Goal: Task Accomplishment & Management: Manage account settings

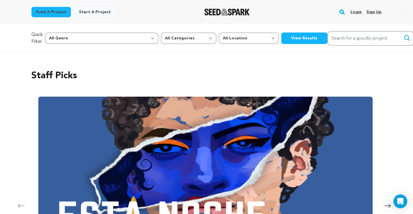
click at [355, 11] on link "Login" at bounding box center [355, 11] width 11 height 9
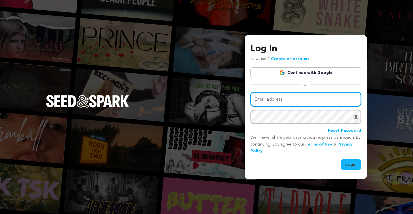
click at [288, 98] on input "Email address" at bounding box center [305, 99] width 111 height 15
type input "wcjern@gmail.com"
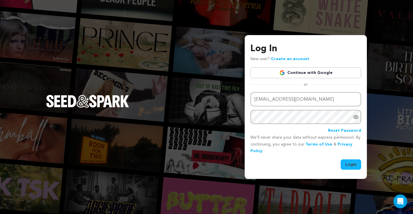
click at [350, 163] on button "Login" at bounding box center [351, 165] width 20 height 10
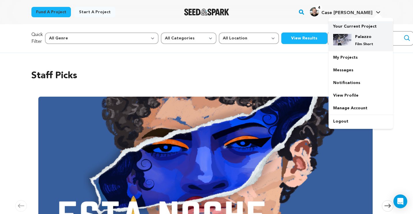
click at [361, 37] on h4 "Palazzo" at bounding box center [365, 37] width 21 height 6
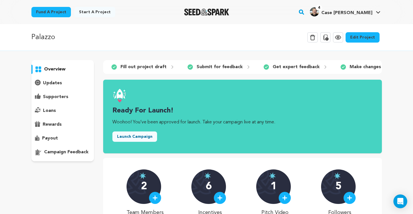
click at [367, 36] on link "Edit Project" at bounding box center [363, 37] width 34 height 10
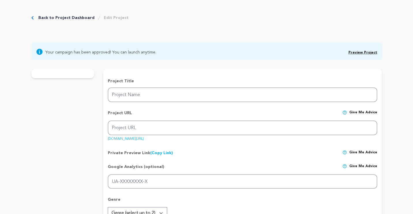
type input "Palazzo"
type input "palazzo"
type input "A man with [MEDICAL_DATA] from [MEDICAL_DATA] becomes an Italian soccer superfa…"
type textarea "A man with [MEDICAL_DATA] from [MEDICAL_DATA] becomes an Italian soccer superfa…"
type textarea "There's nothing funny about [MEDICAL_DATA] but we're making a comedy anyway. Li…"
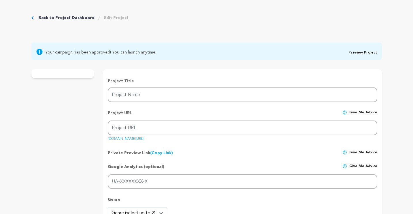
radio input "true"
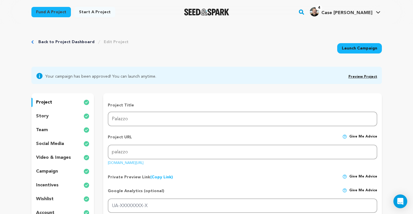
click at [52, 116] on div "story" at bounding box center [62, 116] width 63 height 9
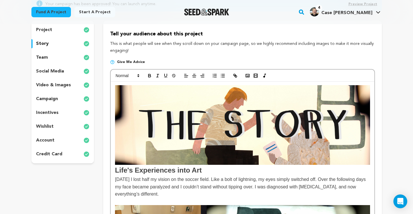
click at [170, 114] on img at bounding box center [242, 125] width 255 height 80
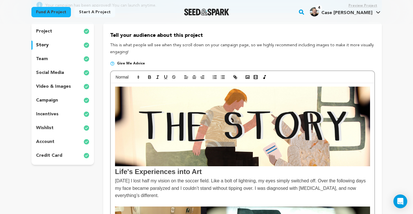
scroll to position [71, 0]
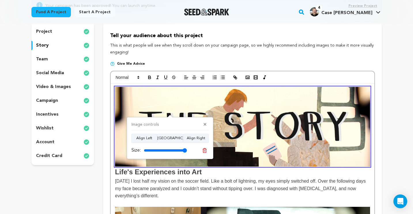
click at [201, 100] on img at bounding box center [242, 127] width 255 height 80
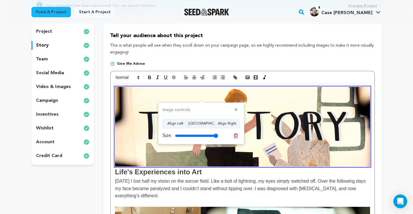
click at [201, 100] on img at bounding box center [242, 127] width 255 height 80
click at [149, 181] on span "[DATE] I lost half my vision on the soccer field. Like a bolt of lightning, my …" at bounding box center [241, 189] width 252 height 20
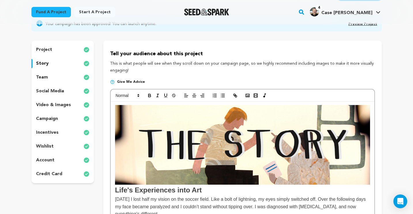
scroll to position [77, 0]
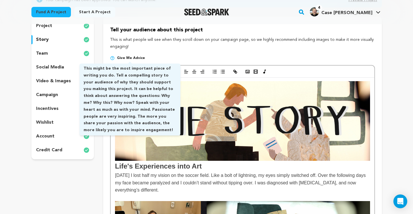
click at [131, 58] on span "Give me advice" at bounding box center [131, 58] width 28 height 5
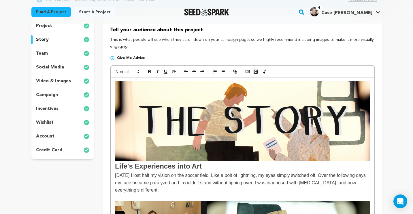
click at [241, 121] on img at bounding box center [242, 121] width 255 height 80
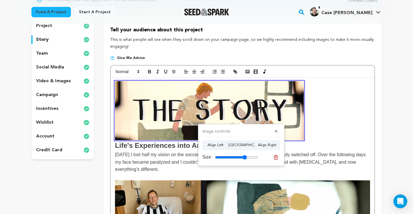
drag, startPoint x: 256, startPoint y: 156, endPoint x: 245, endPoint y: 156, distance: 11.2
click at [245, 156] on input "range" at bounding box center [236, 157] width 43 height 5
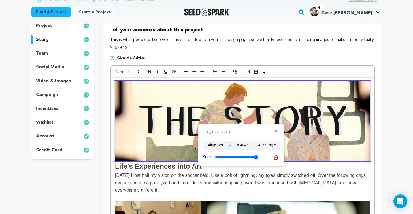
drag, startPoint x: 248, startPoint y: 156, endPoint x: 260, endPoint y: 156, distance: 11.8
type input "100"
click at [258, 157] on input "range" at bounding box center [236, 157] width 43 height 5
click at [181, 134] on img at bounding box center [242, 121] width 255 height 80
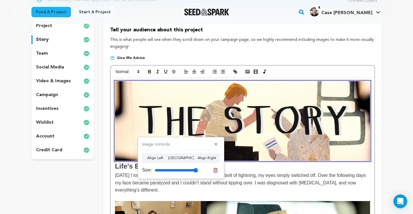
click at [190, 117] on img at bounding box center [242, 121] width 255 height 80
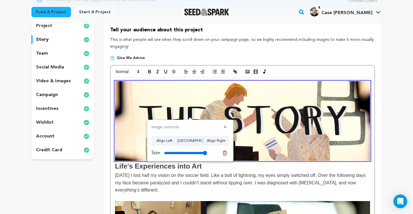
click at [247, 177] on span "[DATE] I lost half my vision on the soccer field. Like a bolt of lightning, my …" at bounding box center [241, 183] width 252 height 20
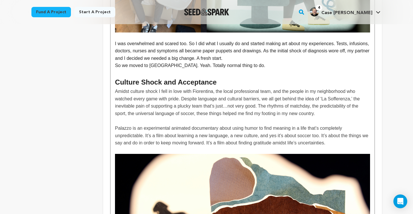
scroll to position [348, 0]
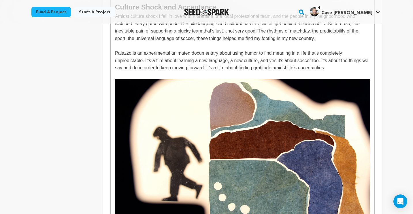
click at [231, 134] on img at bounding box center [242, 150] width 255 height 143
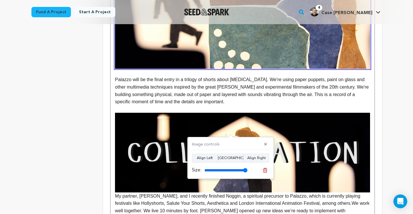
scroll to position [611, 0]
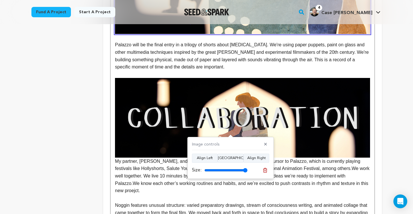
click at [248, 117] on img at bounding box center [242, 118] width 255 height 80
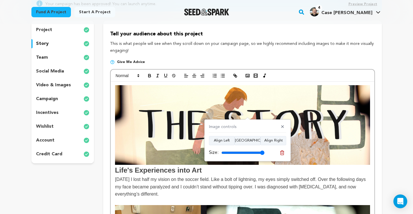
scroll to position [72, 0]
click at [59, 97] on div "campaign" at bounding box center [62, 99] width 63 height 9
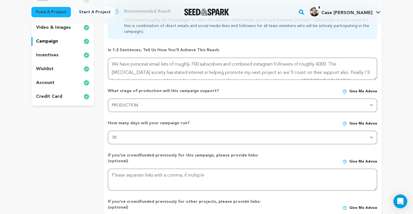
scroll to position [76, 0]
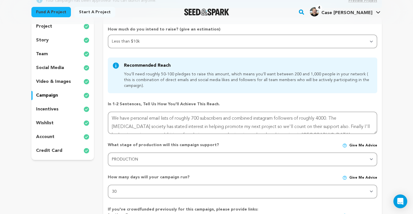
click at [51, 82] on p "video & images" at bounding box center [53, 81] width 35 height 7
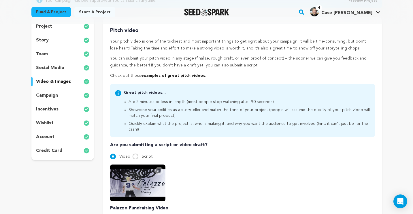
click at [51, 39] on div "story" at bounding box center [62, 40] width 63 height 9
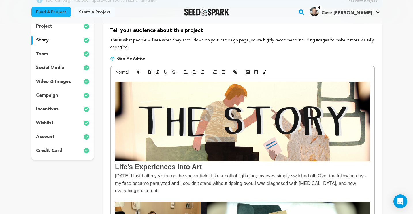
scroll to position [79, 0]
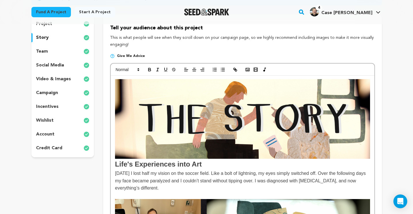
click at [221, 133] on img at bounding box center [242, 119] width 255 height 80
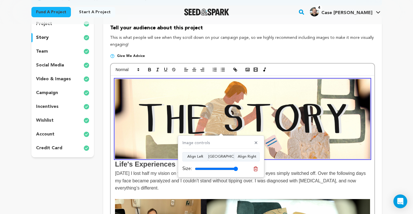
scroll to position [81, 0]
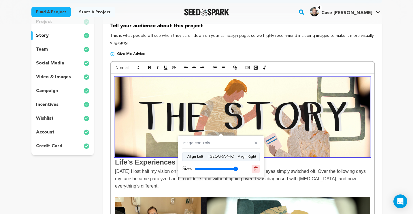
click at [257, 170] on icon at bounding box center [255, 169] width 5 height 5
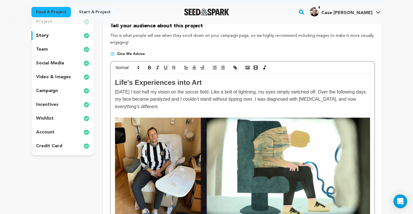
click at [247, 66] on rect "button" at bounding box center [247, 67] width 3 height 3
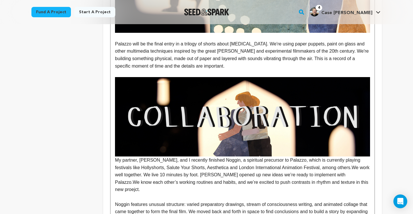
scroll to position [603, 0]
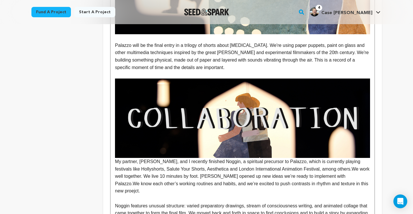
click at [178, 148] on img at bounding box center [242, 119] width 255 height 80
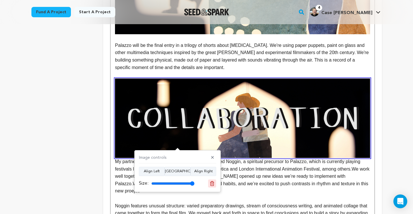
click at [210, 182] on icon at bounding box center [212, 184] width 4 height 4
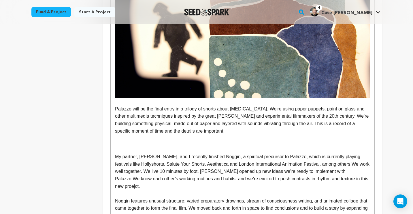
scroll to position [544, 0]
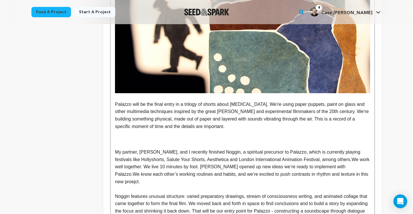
click at [149, 137] on p at bounding box center [242, 133] width 255 height 7
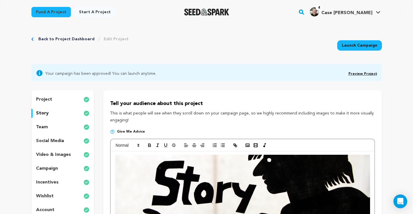
scroll to position [0, 0]
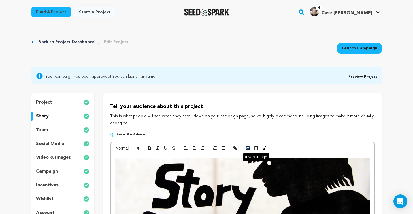
click at [245, 147] on icon "button" at bounding box center [247, 148] width 5 height 5
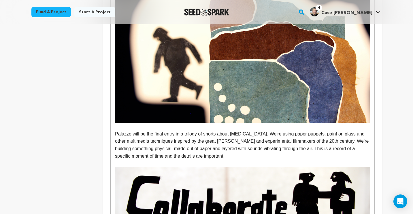
scroll to position [501, 0]
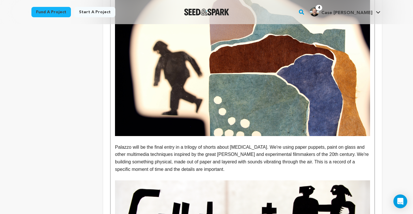
click at [176, 124] on img at bounding box center [242, 64] width 255 height 143
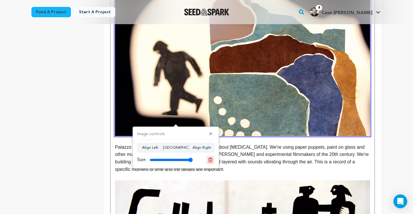
click at [208, 159] on icon at bounding box center [210, 160] width 5 height 5
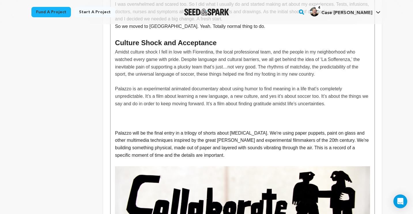
scroll to position [386, 0]
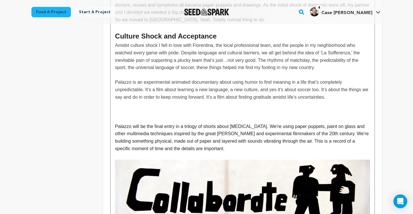
click at [150, 110] on p at bounding box center [242, 111] width 255 height 7
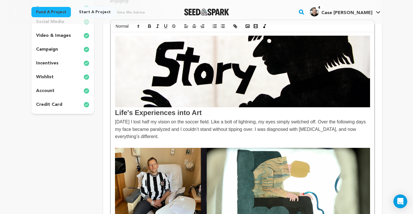
scroll to position [0, 0]
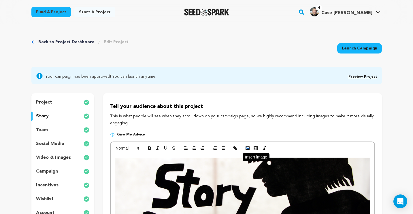
click at [248, 147] on rect "button" at bounding box center [247, 148] width 3 height 3
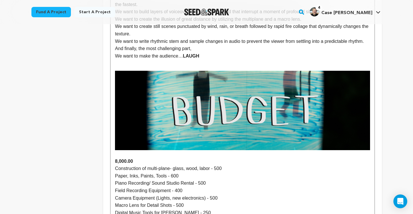
scroll to position [1011, 0]
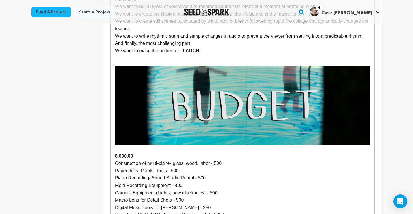
click at [188, 113] on img at bounding box center [242, 106] width 255 height 80
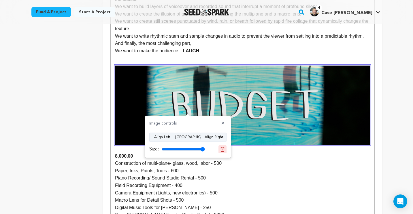
click at [223, 148] on icon at bounding box center [222, 149] width 5 height 5
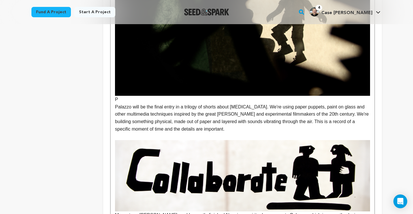
click at [126, 101] on p "P" at bounding box center [242, 28] width 255 height 151
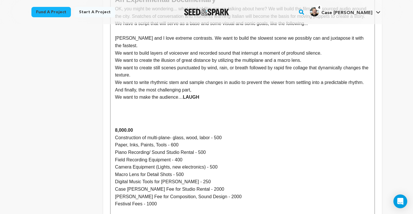
scroll to position [957, 0]
click at [144, 119] on p at bounding box center [242, 115] width 255 height 7
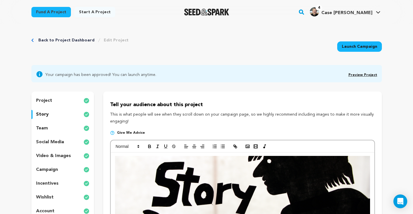
scroll to position [0, 0]
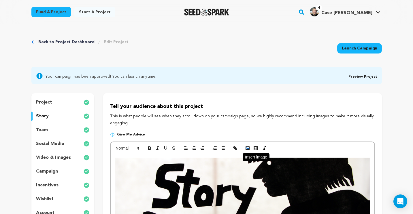
click at [247, 147] on icon "button" at bounding box center [247, 148] width 5 height 5
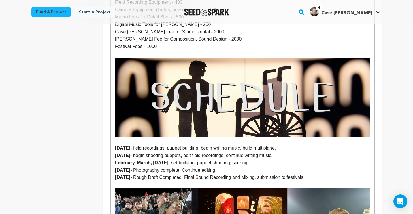
scroll to position [1178, 0]
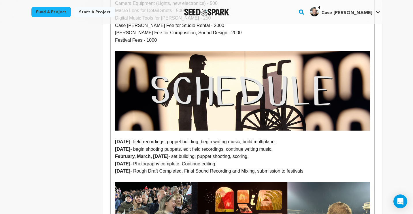
click at [180, 114] on img at bounding box center [242, 91] width 255 height 80
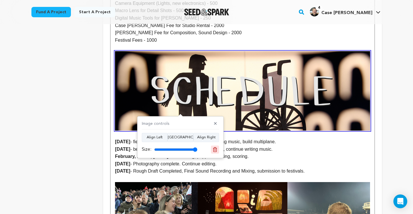
click at [216, 151] on icon at bounding box center [214, 149] width 5 height 5
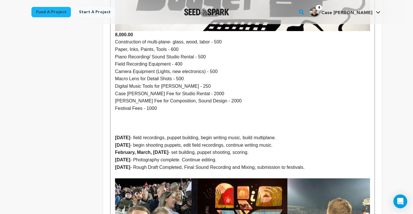
scroll to position [1112, 0]
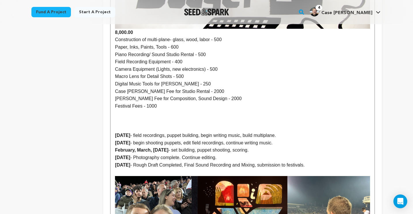
click at [139, 125] on p at bounding box center [242, 120] width 255 height 7
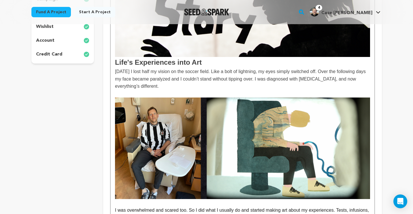
scroll to position [0, 0]
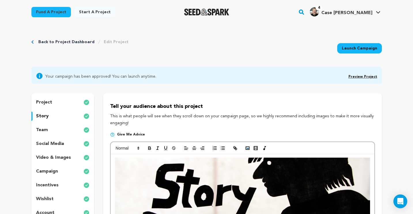
click at [247, 146] on icon "button" at bounding box center [247, 148] width 5 height 5
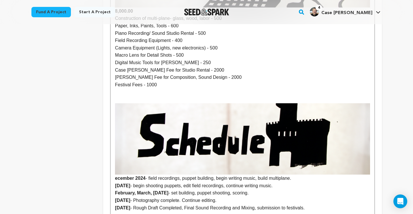
click at [140, 105] on p "﻿ ﻿ ecember 2024 - field recordings, puppet building, begin writing music, buil…" at bounding box center [242, 139] width 255 height 86
click at [132, 105] on p "﻿ ﻿D ecember 2024 - field recordings, puppet building, begin writing music, bui…" at bounding box center [242, 139] width 255 height 86
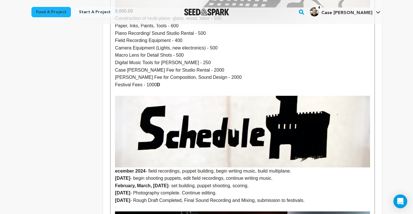
click at [160, 87] on span "﻿ ﻿D" at bounding box center [158, 84] width 3 height 5
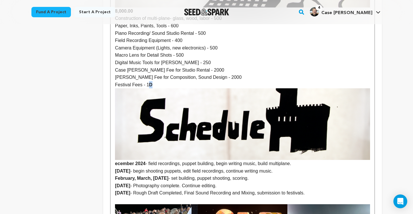
drag, startPoint x: 152, startPoint y: 93, endPoint x: 148, endPoint y: 93, distance: 4.0
click at [148, 93] on p "Festival Fees - 1 ﻿ ﻿D ecember 2024 - field recordings, puppet building, begin …" at bounding box center [242, 124] width 255 height 86
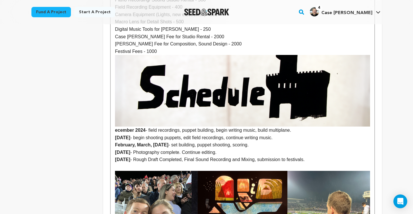
scroll to position [1170, 0]
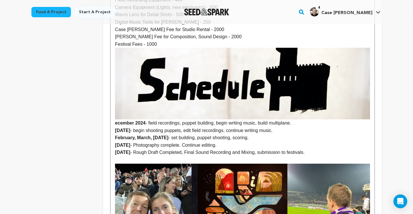
click at [116, 135] on p "[DATE] - begin shooting puppets, edit field recordings, continue writing music." at bounding box center [242, 130] width 255 height 7
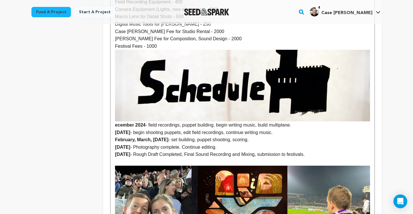
click at [115, 128] on strong "ecember 2024" at bounding box center [242, 89] width 255 height 78
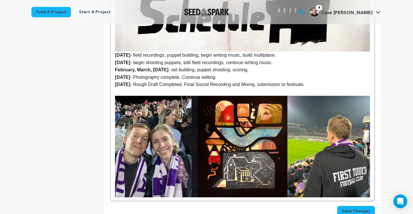
scroll to position [1256, 0]
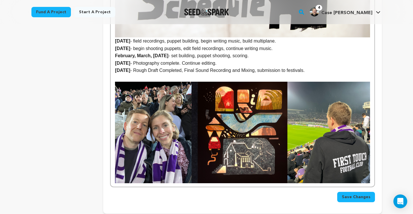
click at [182, 142] on img at bounding box center [242, 133] width 255 height 102
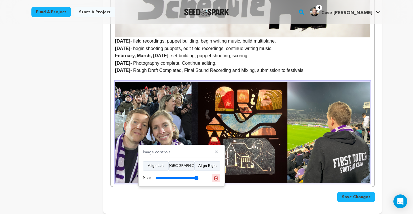
click at [216, 176] on icon at bounding box center [216, 178] width 5 height 5
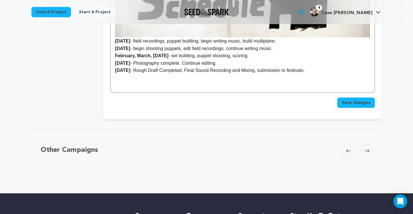
click at [151, 82] on p "﻿﻿ ﻿" at bounding box center [242, 77] width 255 height 7
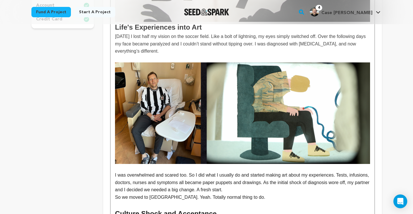
scroll to position [231, 0]
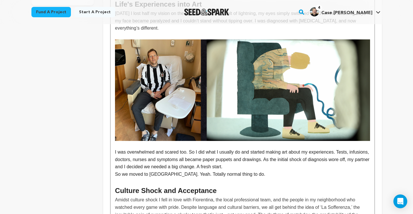
click at [182, 78] on img at bounding box center [242, 90] width 255 height 102
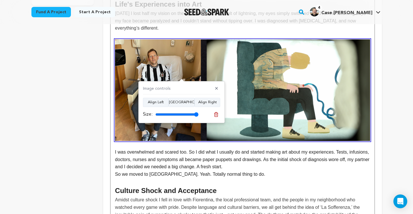
click at [259, 108] on img at bounding box center [242, 90] width 255 height 102
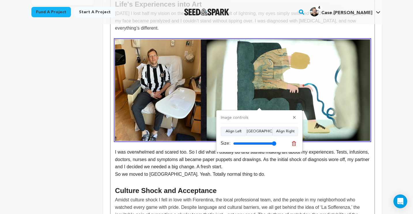
click at [197, 97] on img at bounding box center [242, 90] width 255 height 102
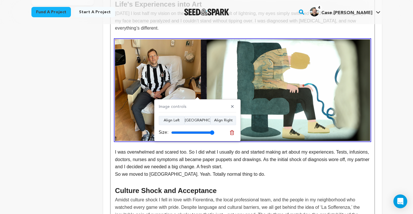
click at [187, 151] on p "I was overwhelmed and scared too. So I did what I usually do and started making…" at bounding box center [242, 160] width 255 height 22
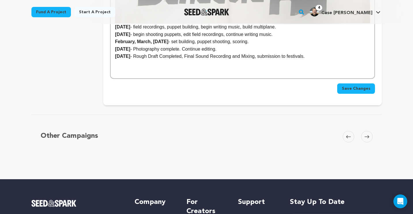
scroll to position [1297, 0]
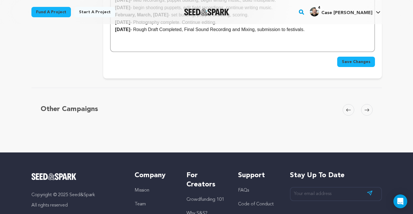
click at [353, 65] on span "Save Changes" at bounding box center [356, 62] width 29 height 6
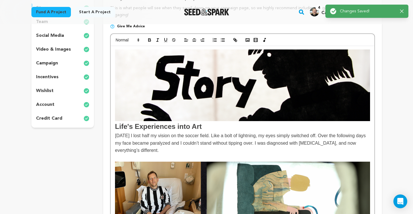
scroll to position [0, 0]
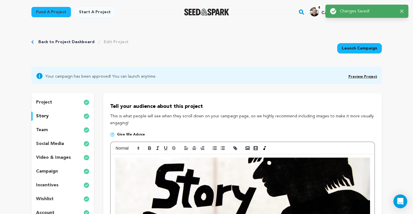
click at [369, 76] on link "Preview Project" at bounding box center [362, 76] width 29 height 3
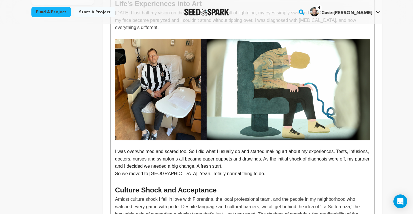
scroll to position [232, 0]
click at [180, 103] on img at bounding box center [242, 90] width 255 height 102
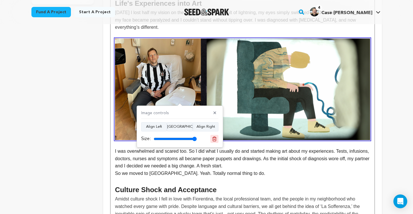
click at [213, 141] on icon at bounding box center [214, 139] width 4 height 4
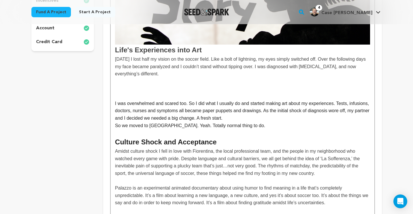
scroll to position [155, 0]
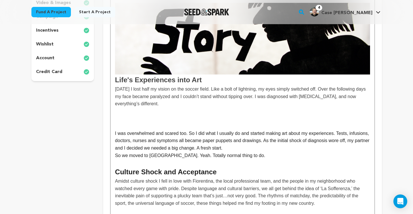
click at [178, 118] on p at bounding box center [242, 118] width 255 height 7
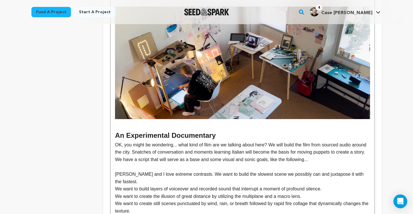
scroll to position [704, 0]
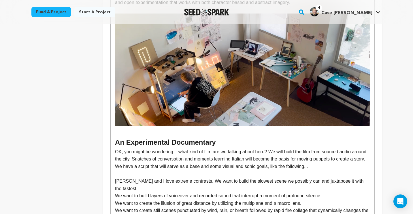
click at [196, 103] on img at bounding box center [242, 70] width 255 height 113
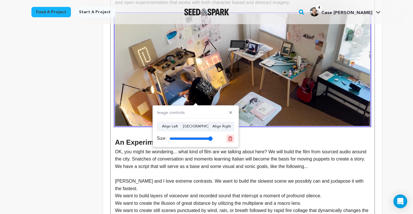
click at [229, 138] on icon at bounding box center [230, 138] width 5 height 5
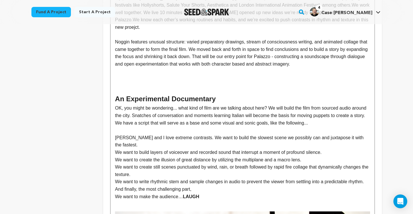
scroll to position [637, 0]
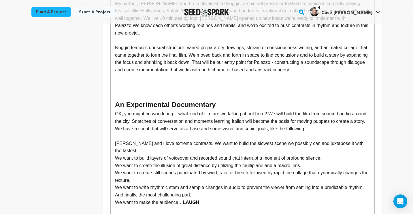
click at [145, 89] on h2 at bounding box center [242, 93] width 255 height 11
click at [143, 87] on p at bounding box center [242, 84] width 255 height 7
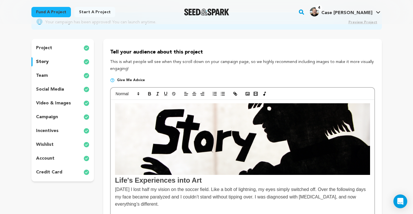
scroll to position [0, 0]
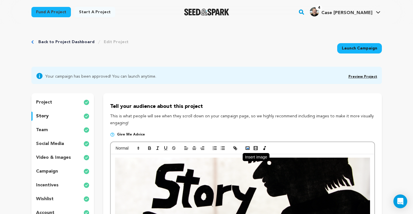
click at [246, 148] on icon "button" at bounding box center [247, 148] width 5 height 5
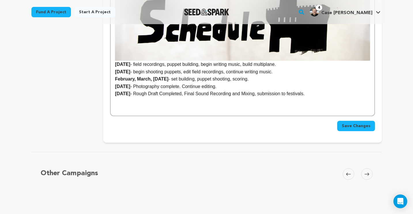
scroll to position [1140, 0]
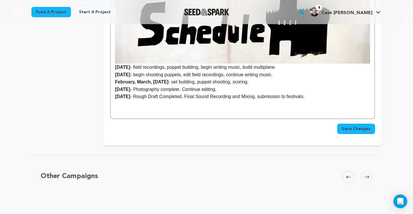
click at [350, 132] on span "Save Changes" at bounding box center [356, 129] width 29 height 6
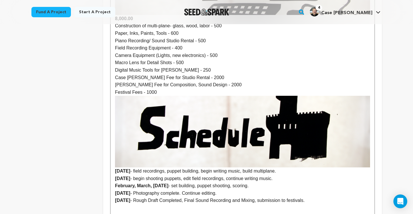
scroll to position [1036, 0]
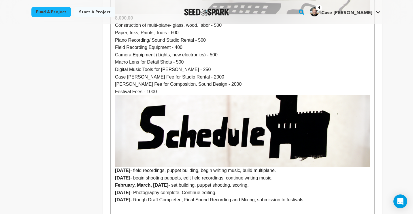
click at [229, 145] on img at bounding box center [242, 131] width 255 height 72
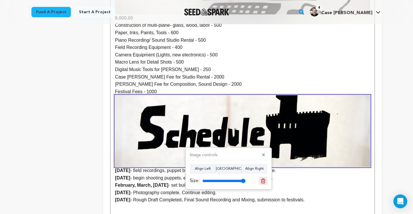
click at [264, 183] on icon at bounding box center [263, 181] width 4 height 4
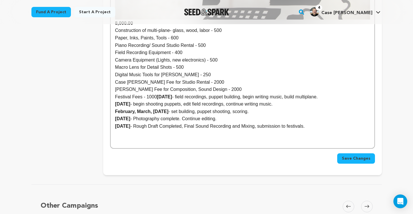
scroll to position [1028, 0]
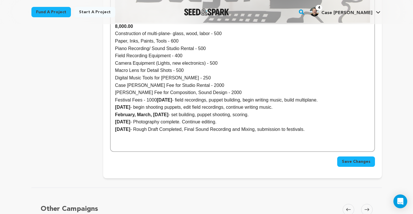
click at [184, 141] on p "﻿﻿ ﻿" at bounding box center [242, 136] width 255 height 7
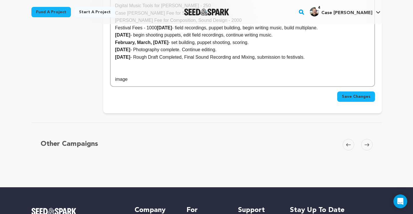
scroll to position [1102, 0]
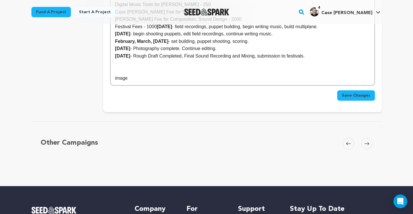
click at [351, 99] on span "Save Changes" at bounding box center [356, 96] width 29 height 6
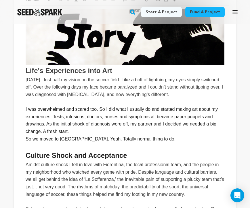
scroll to position [186, 0]
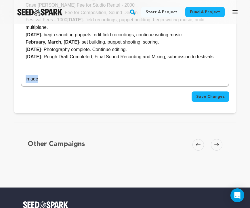
drag, startPoint x: 47, startPoint y: 87, endPoint x: 21, endPoint y: 85, distance: 25.4
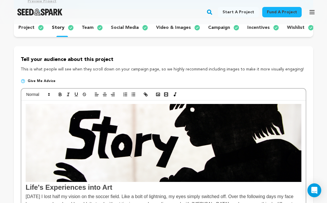
scroll to position [83, 0]
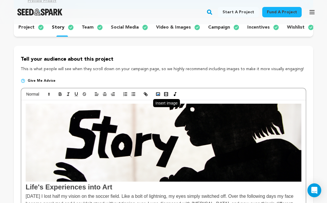
click at [159, 93] on icon "button" at bounding box center [158, 93] width 5 height 5
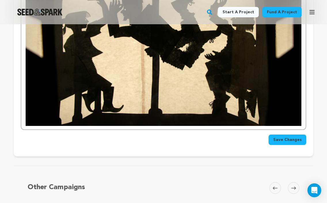
scroll to position [1234, 0]
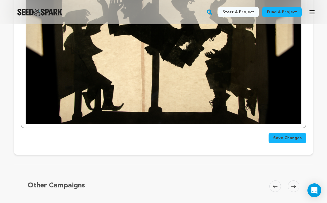
click at [290, 141] on span "Save Changes" at bounding box center [288, 138] width 29 height 6
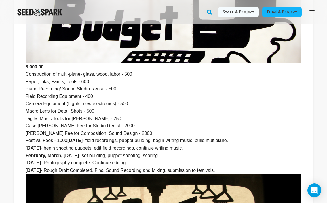
scroll to position [1030, 0]
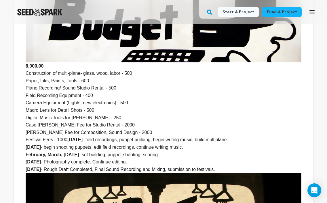
drag, startPoint x: 68, startPoint y: 154, endPoint x: 80, endPoint y: 155, distance: 12.2
click at [69, 142] on strong "[DATE]" at bounding box center [74, 139] width 15 height 5
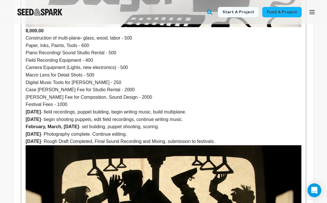
scroll to position [1069, 0]
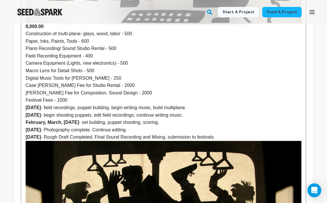
click at [41, 110] on strong "﻿ [DATE]" at bounding box center [33, 107] width 15 height 5
click at [41, 110] on strong "[DATE]" at bounding box center [33, 107] width 15 height 5
click at [39, 117] on strong "[DATE]" at bounding box center [33, 114] width 15 height 5
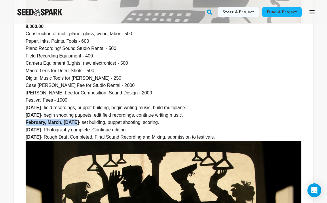
drag, startPoint x: 76, startPoint y: 137, endPoint x: 26, endPoint y: 135, distance: 49.3
click at [26, 125] on strong "February, March, [DATE]" at bounding box center [52, 122] width 53 height 5
click at [83, 125] on strong "January, February, [DATE]" at bounding box center [54, 122] width 57 height 5
click at [71, 104] on p "Festival Fees - 1000" at bounding box center [164, 99] width 276 height 7
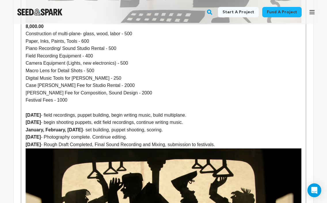
click at [41, 139] on strong "[DATE]" at bounding box center [33, 136] width 15 height 5
click at [41, 147] on strong "[DATE]" at bounding box center [33, 144] width 15 height 5
click at [31, 139] on strong "[DATE]" at bounding box center [33, 136] width 15 height 5
click at [31, 147] on strong "[DATE]" at bounding box center [33, 144] width 15 height 5
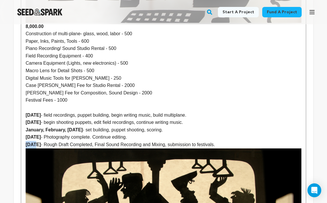
click at [31, 147] on strong "[DATE]" at bounding box center [33, 144] width 15 height 5
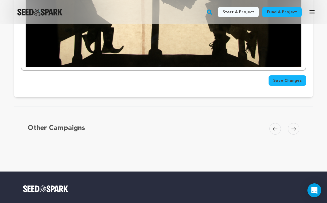
scroll to position [1307, 0]
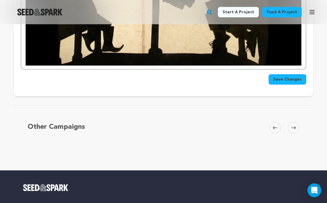
click at [297, 82] on span "Save Changes" at bounding box center [288, 79] width 29 height 6
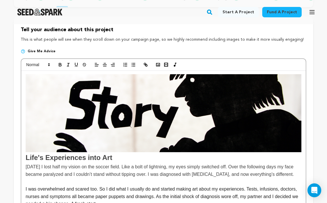
scroll to position [0, 0]
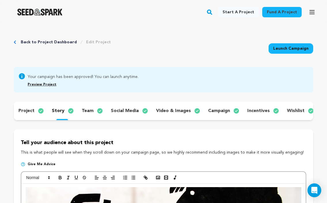
click at [56, 39] on link "Back to Project Dashboard" at bounding box center [49, 42] width 56 height 6
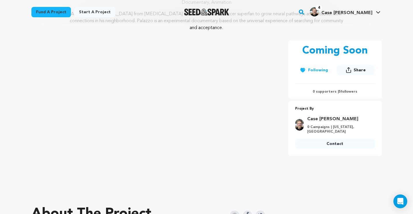
scroll to position [81, 0]
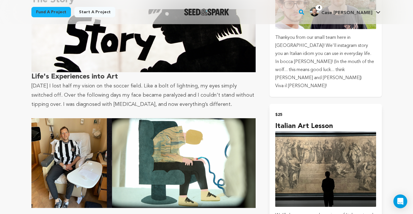
scroll to position [394, 0]
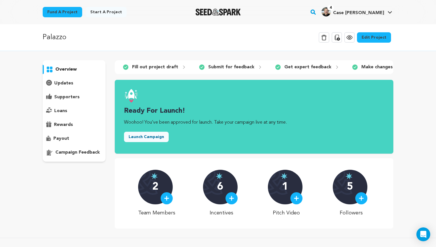
click at [62, 68] on p "overview" at bounding box center [65, 69] width 21 height 7
click at [327, 36] on link "Edit Project" at bounding box center [374, 37] width 34 height 10
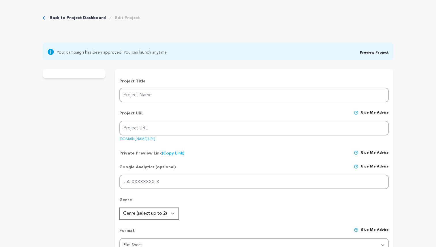
type input "Palazzo"
type input "palazzo"
type input "A man with [MEDICAL_DATA] from [MEDICAL_DATA] becomes an Italian soccer superfa…"
type textarea "A man with [MEDICAL_DATA] from [MEDICAL_DATA] becomes an Italian soccer superfa…"
type textarea "There's nothing funny about [MEDICAL_DATA] but we're making a comedy anyway. Li…"
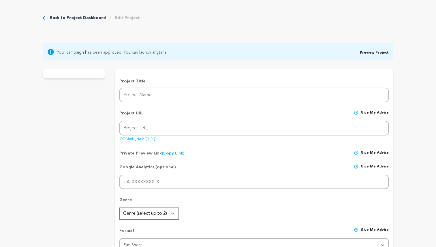
radio input "true"
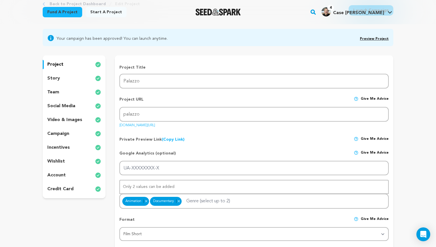
click at [57, 79] on p "story" at bounding box center [53, 78] width 13 height 7
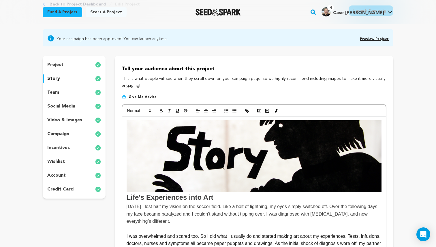
click at [65, 63] on div "project" at bounding box center [74, 64] width 63 height 9
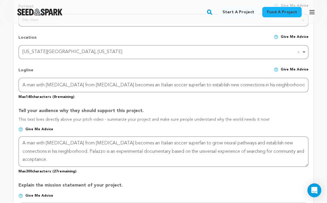
scroll to position [282, 0]
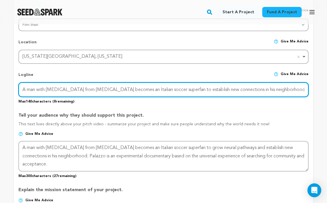
click at [122, 89] on input "A man with [MEDICAL_DATA] from [MEDICAL_DATA] becomes an Italian soccer superfa…" at bounding box center [163, 89] width 291 height 15
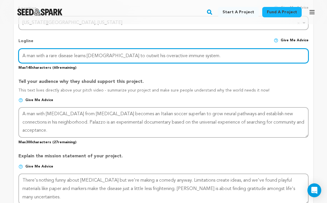
scroll to position [316, 0]
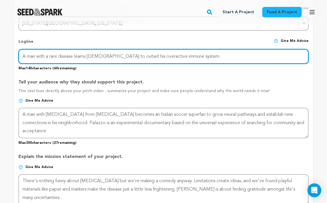
click at [115, 56] on input "A man with a rare disease learns Italian to outwit his overactive immune system." at bounding box center [163, 56] width 291 height 15
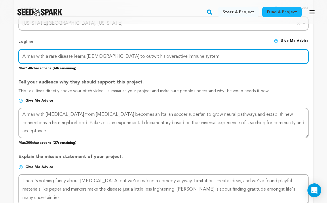
click at [115, 56] on input "A man with a rare disease learns Italian to outwit his overactive immune system." at bounding box center [163, 56] width 291 height 15
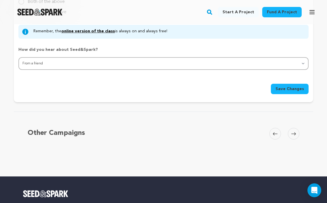
scroll to position [575, 0]
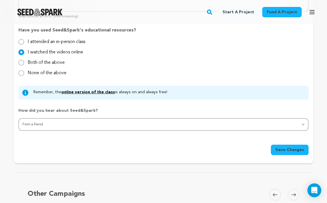
type input "A man with a rare disease learns Italian to outfox his overactive immune system."
click at [284, 147] on span "Save Changes" at bounding box center [290, 150] width 29 height 6
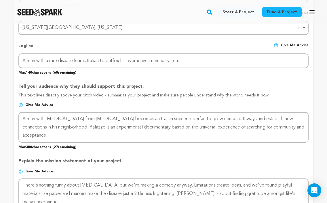
scroll to position [323, 0]
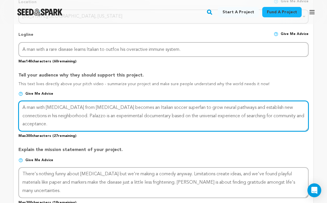
drag, startPoint x: 71, startPoint y: 125, endPoint x: 14, endPoint y: 103, distance: 61.4
click at [14, 103] on form "Project Title Project Name Palazzo Project URL Give me advice Project URL palaz…" at bounding box center [164, 111] width 300 height 591
paste textarea "This is Palazzo, a guide to outwitting an overactive immune system. Our protago…"
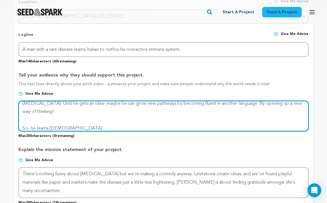
scroll to position [0, 0]
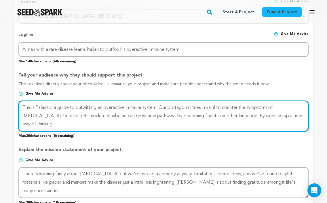
click at [220, 108] on textarea at bounding box center [163, 116] width 291 height 31
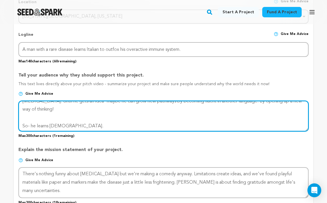
scroll to position [16, 0]
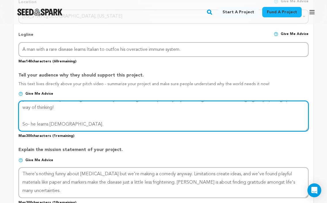
click at [62, 116] on textarea at bounding box center [163, 116] width 291 height 31
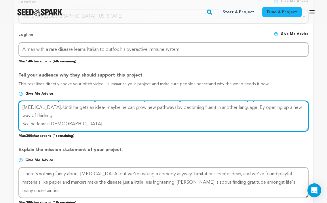
scroll to position [8, 0]
click at [30, 123] on textarea at bounding box center [163, 116] width 291 height 31
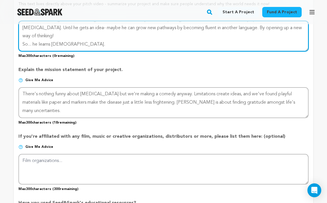
scroll to position [404, 0]
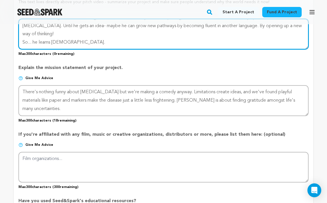
type textarea "This is Palazzo, a guide to outwitting an overactive immune system. Our protago…"
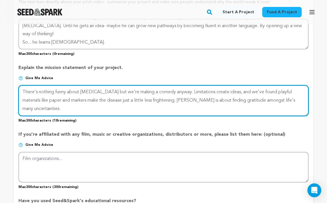
drag, startPoint x: 194, startPoint y: 92, endPoint x: 13, endPoint y: 92, distance: 181.6
click at [13, 92] on div "Back to Project Dashboard Edit Project Launch Campaign Your campaign has been a…" at bounding box center [163, 13] width 327 height 787
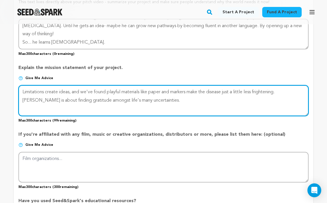
click at [153, 91] on textarea at bounding box center [163, 100] width 291 height 31
click at [293, 91] on textarea at bounding box center [163, 100] width 291 height 31
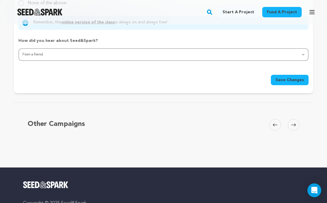
scroll to position [642, 0]
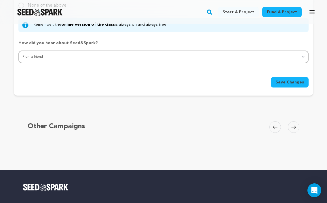
type textarea "Limitations create ideas, and we've found playful materials like cut paper and …"
click at [289, 82] on span "Save Changes" at bounding box center [290, 82] width 29 height 6
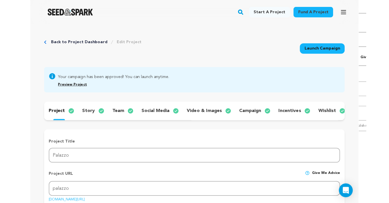
scroll to position [0, 0]
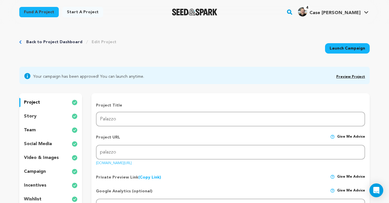
click at [36, 115] on div "story" at bounding box center [50, 116] width 63 height 9
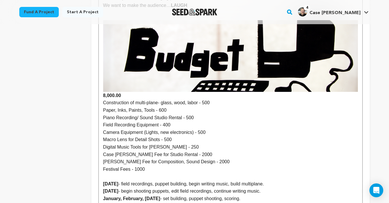
scroll to position [974, 0]
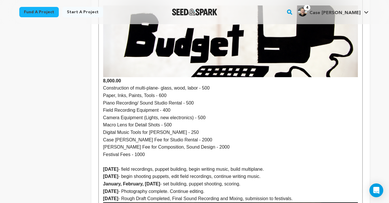
click at [159, 159] on p "Festival Fees - 1000" at bounding box center [230, 154] width 255 height 7
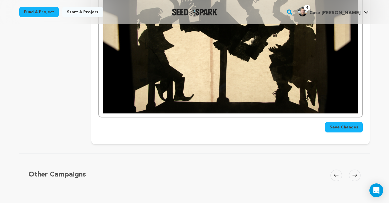
scroll to position [1230, 0]
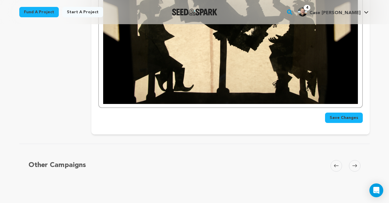
click at [338, 121] on span "Save Changes" at bounding box center [344, 118] width 29 height 6
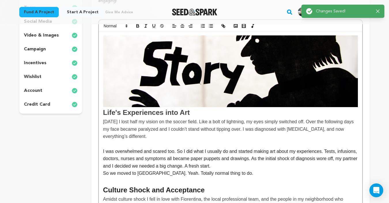
scroll to position [124, 0]
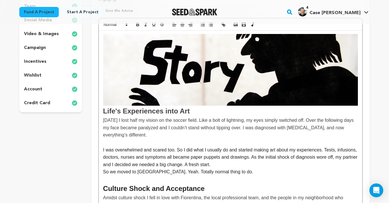
click at [165, 112] on strong "Life's Experiences into Art" at bounding box center [230, 74] width 255 height 81
click at [156, 112] on strong "Life's Experiences into Art" at bounding box center [230, 74] width 255 height 81
click at [164, 112] on strong "Life's Experiences into Art" at bounding box center [230, 74] width 255 height 81
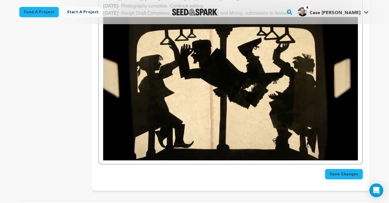
scroll to position [1168, 0]
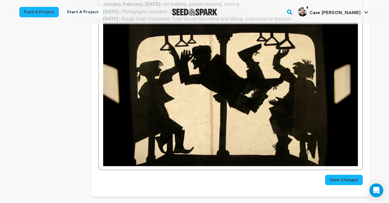
click at [341, 183] on span "Save Changes" at bounding box center [344, 180] width 29 height 6
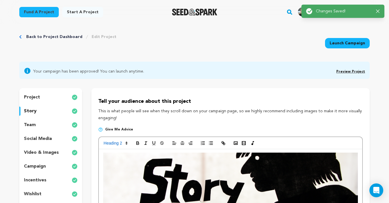
scroll to position [0, 0]
